Goal: Task Accomplishment & Management: Manage account settings

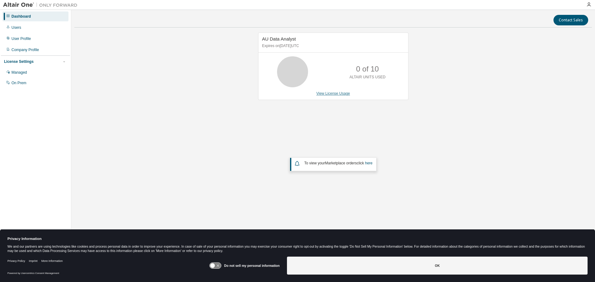
click at [337, 94] on link "View License Usage" at bounding box center [333, 93] width 34 height 4
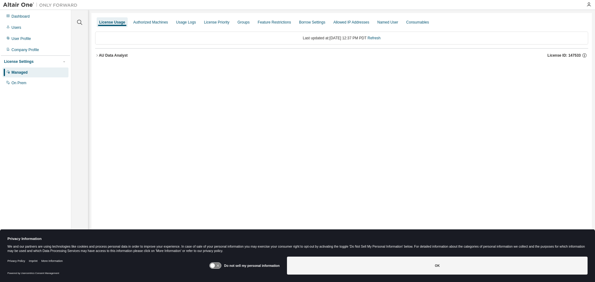
click at [130, 55] on div "AU Data Analyst License ID: 147533" at bounding box center [343, 56] width 489 height 6
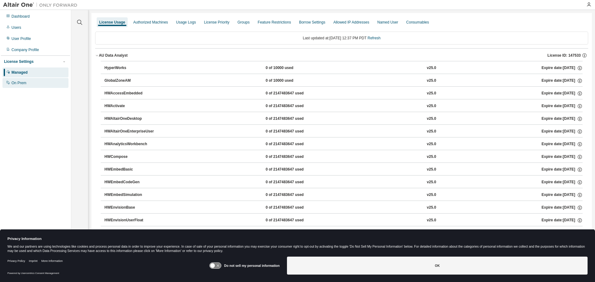
click at [17, 85] on div "On Prem" at bounding box center [18, 83] width 15 height 5
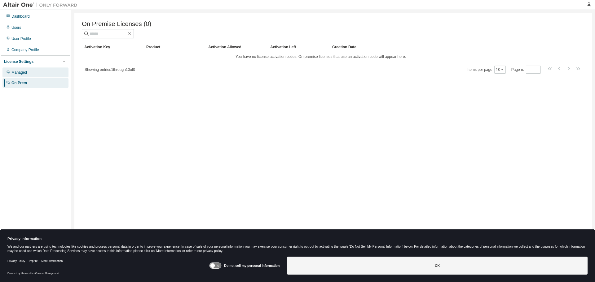
click at [33, 77] on div "Managed" at bounding box center [35, 73] width 66 height 10
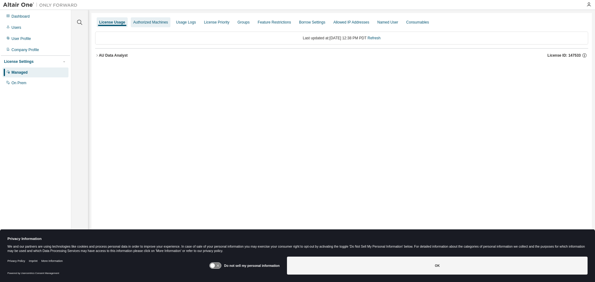
click at [139, 20] on div "Authorized Machines" at bounding box center [150, 22] width 35 height 5
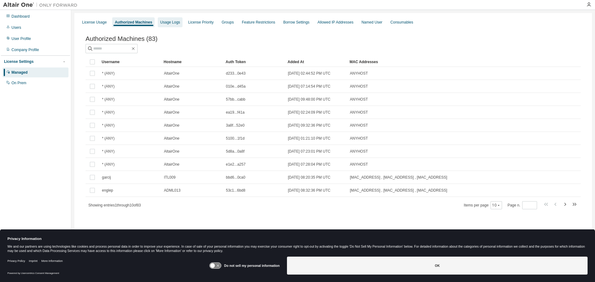
click at [171, 21] on div "Usage Logs" at bounding box center [170, 22] width 20 height 5
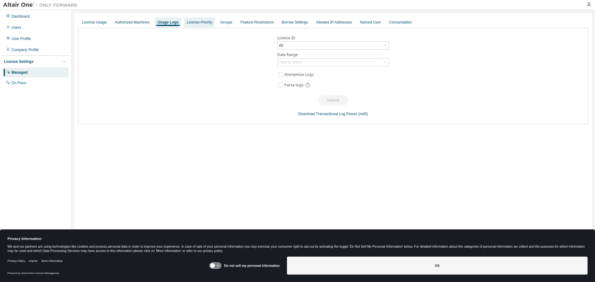
click at [205, 20] on div "License Priority" at bounding box center [199, 22] width 25 height 5
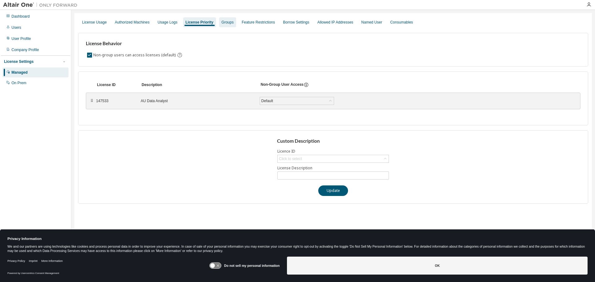
click at [222, 20] on div "Groups" at bounding box center [228, 22] width 12 height 5
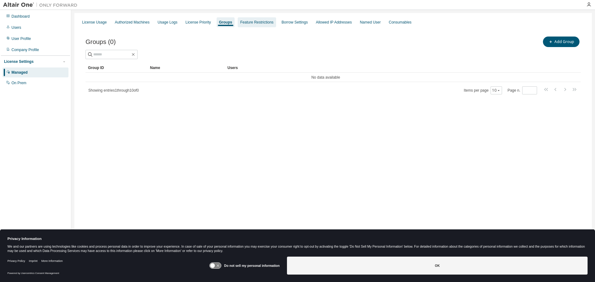
click at [256, 22] on div "Feature Restrictions" at bounding box center [256, 22] width 33 height 5
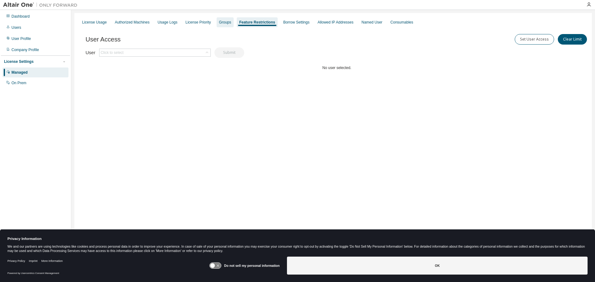
click at [222, 22] on div "Groups" at bounding box center [225, 22] width 12 height 5
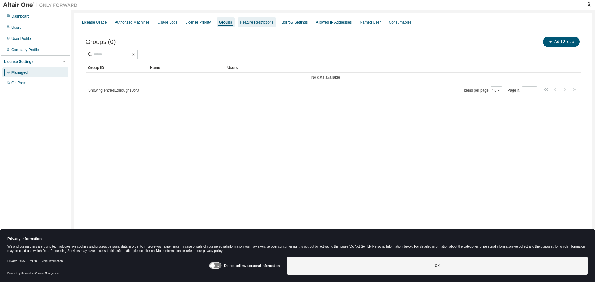
click at [242, 22] on div "Feature Restrictions" at bounding box center [256, 22] width 33 height 5
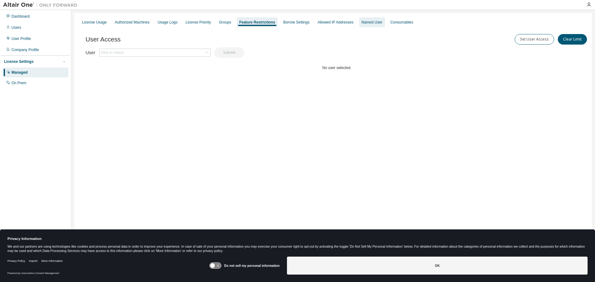
click at [362, 23] on div "Named User" at bounding box center [372, 22] width 21 height 5
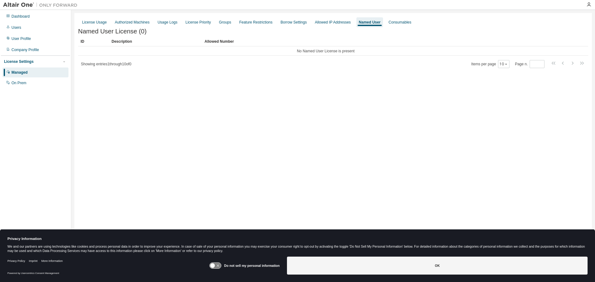
click at [377, 21] on div "License Usage Authorized Machines Usage Logs License Priority Groups Feature Re…" at bounding box center [333, 22] width 510 height 11
click at [389, 21] on div "Consumables" at bounding box center [400, 22] width 23 height 5
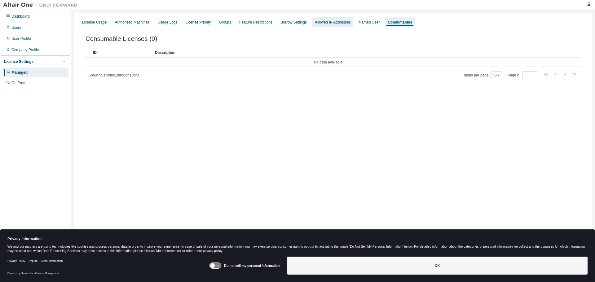
click at [327, 23] on div "Allowed IP Addresses" at bounding box center [333, 22] width 36 height 5
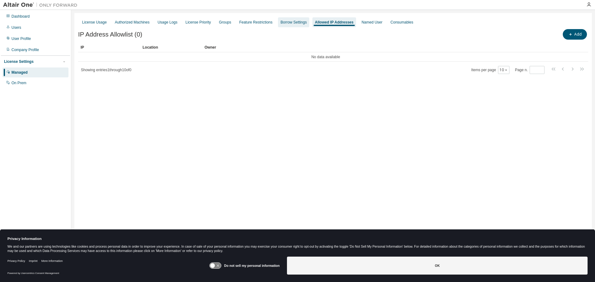
click at [282, 21] on div "Borrow Settings" at bounding box center [294, 22] width 26 height 5
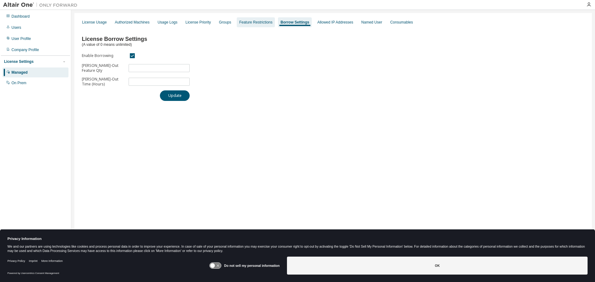
click at [242, 21] on div "Feature Restrictions" at bounding box center [255, 22] width 33 height 5
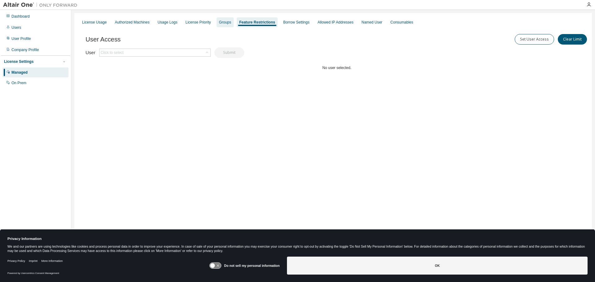
click at [219, 22] on div "Groups" at bounding box center [225, 22] width 12 height 5
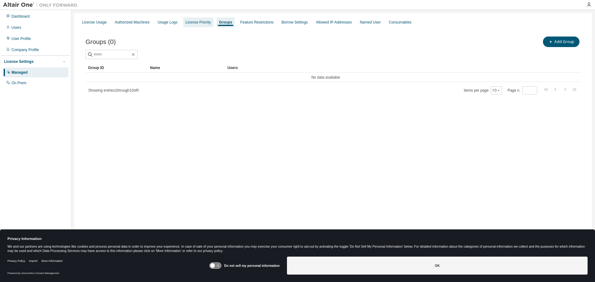
click at [192, 22] on div "License Priority" at bounding box center [198, 22] width 25 height 5
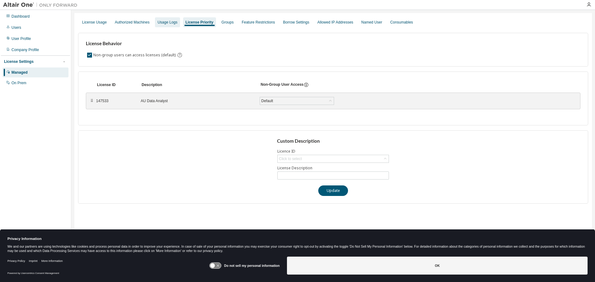
click at [158, 22] on div "Usage Logs" at bounding box center [167, 22] width 20 height 5
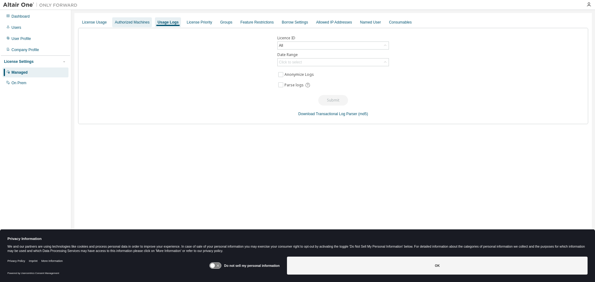
click at [135, 23] on div "Authorized Machines" at bounding box center [132, 22] width 35 height 5
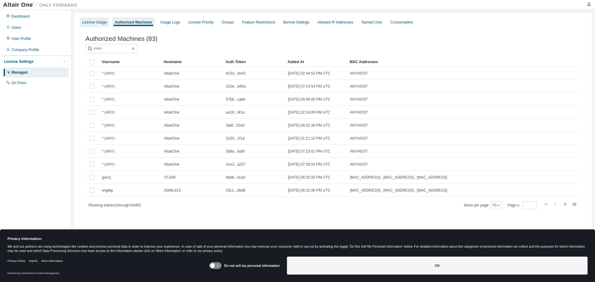
click at [100, 21] on div "License Usage" at bounding box center [94, 22] width 24 height 5
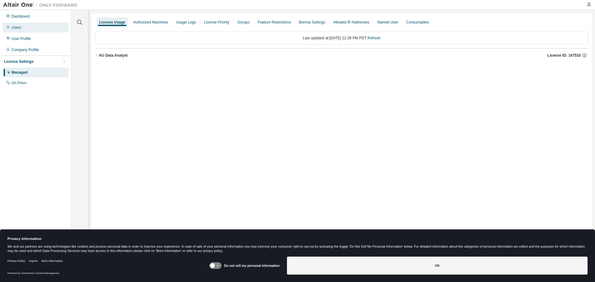
click at [19, 29] on div "Users" at bounding box center [16, 27] width 10 height 5
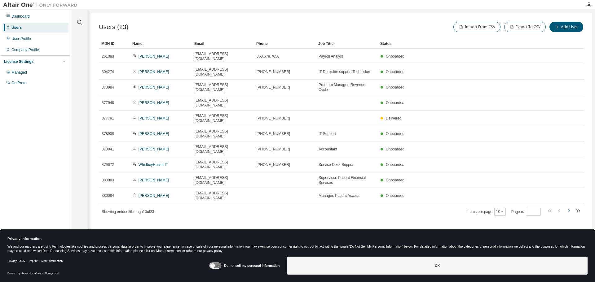
click at [570, 207] on icon "button" at bounding box center [568, 210] width 7 height 7
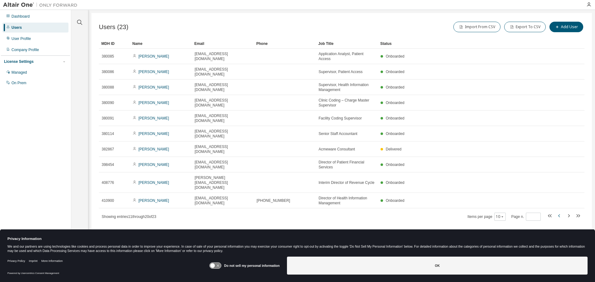
click at [560, 214] on icon "button" at bounding box center [559, 215] width 2 height 3
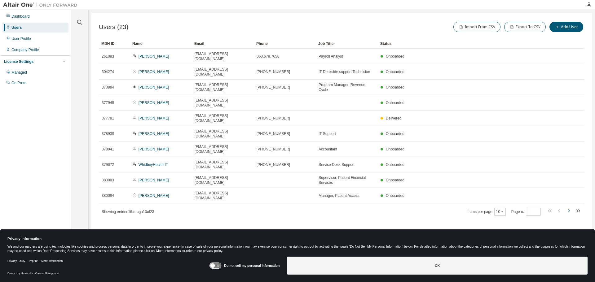
click at [568, 207] on icon "button" at bounding box center [568, 210] width 7 height 7
type input "*"
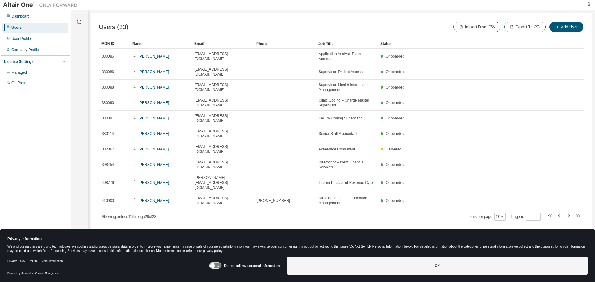
click at [589, 3] on icon "button" at bounding box center [588, 4] width 5 height 5
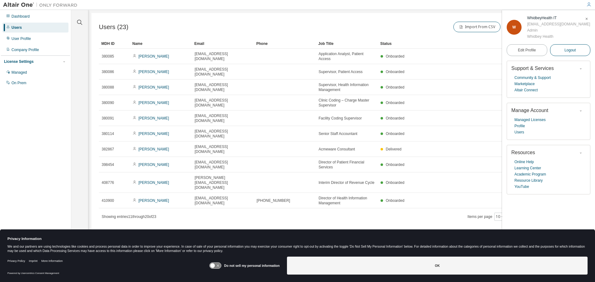
click at [571, 52] on span "Logout" at bounding box center [569, 50] width 11 height 6
